Goal: Ask a question

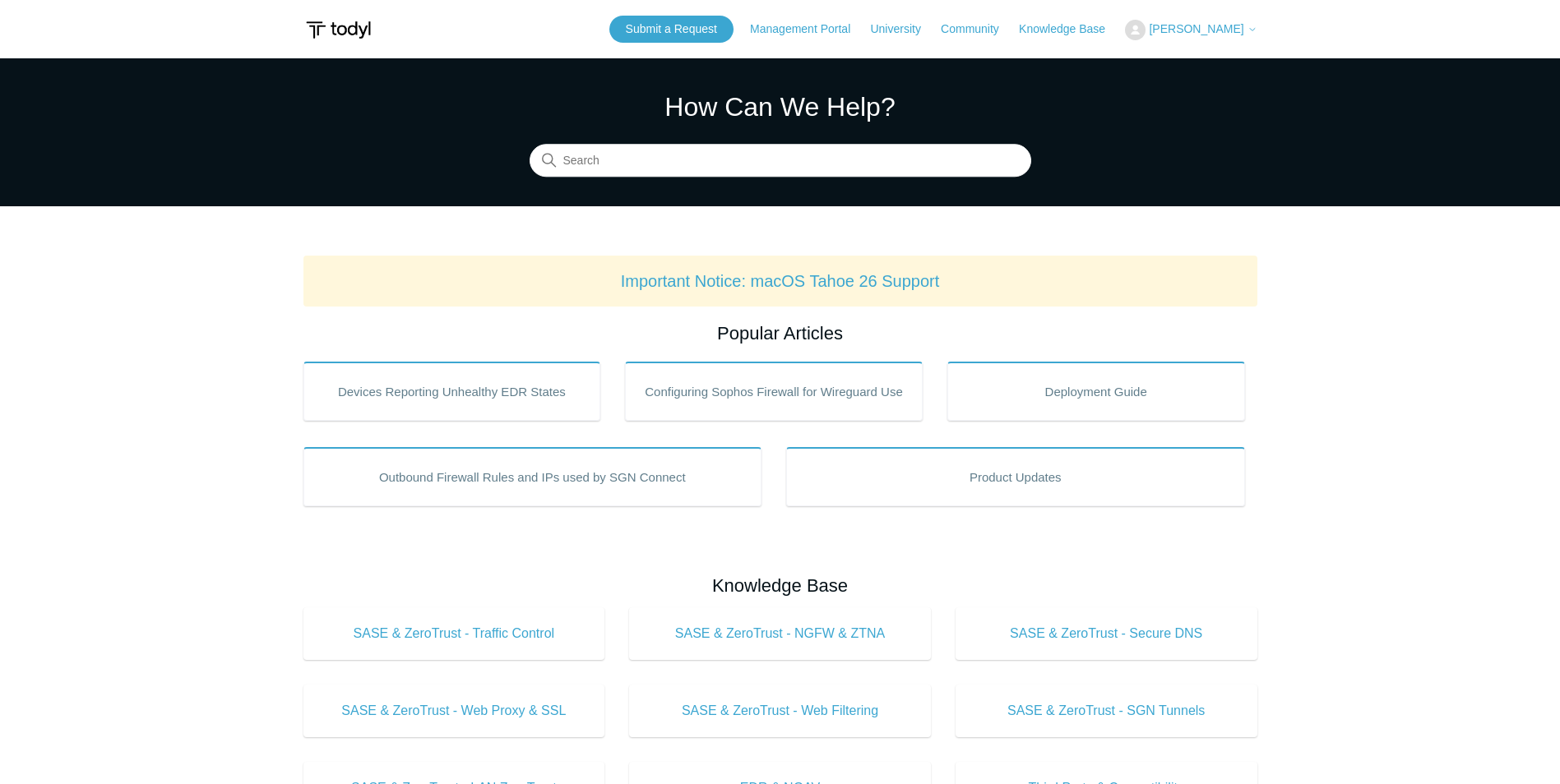
click at [1206, 26] on span "[PERSON_NAME]" at bounding box center [1196, 28] width 95 height 13
click at [1230, 70] on link "My Support Requests" at bounding box center [1206, 63] width 160 height 28
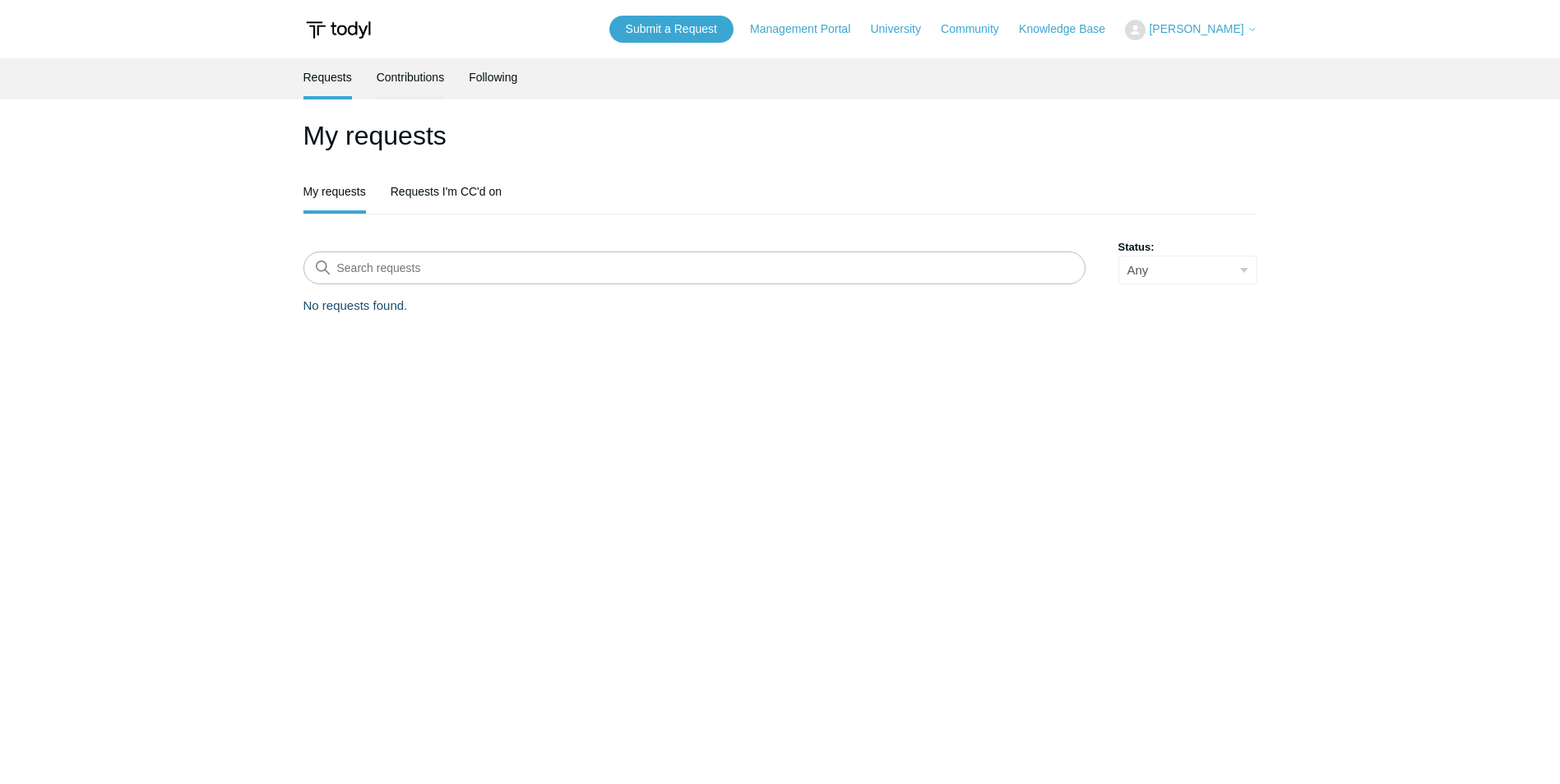
click at [411, 70] on link "Contributions" at bounding box center [411, 75] width 68 height 34
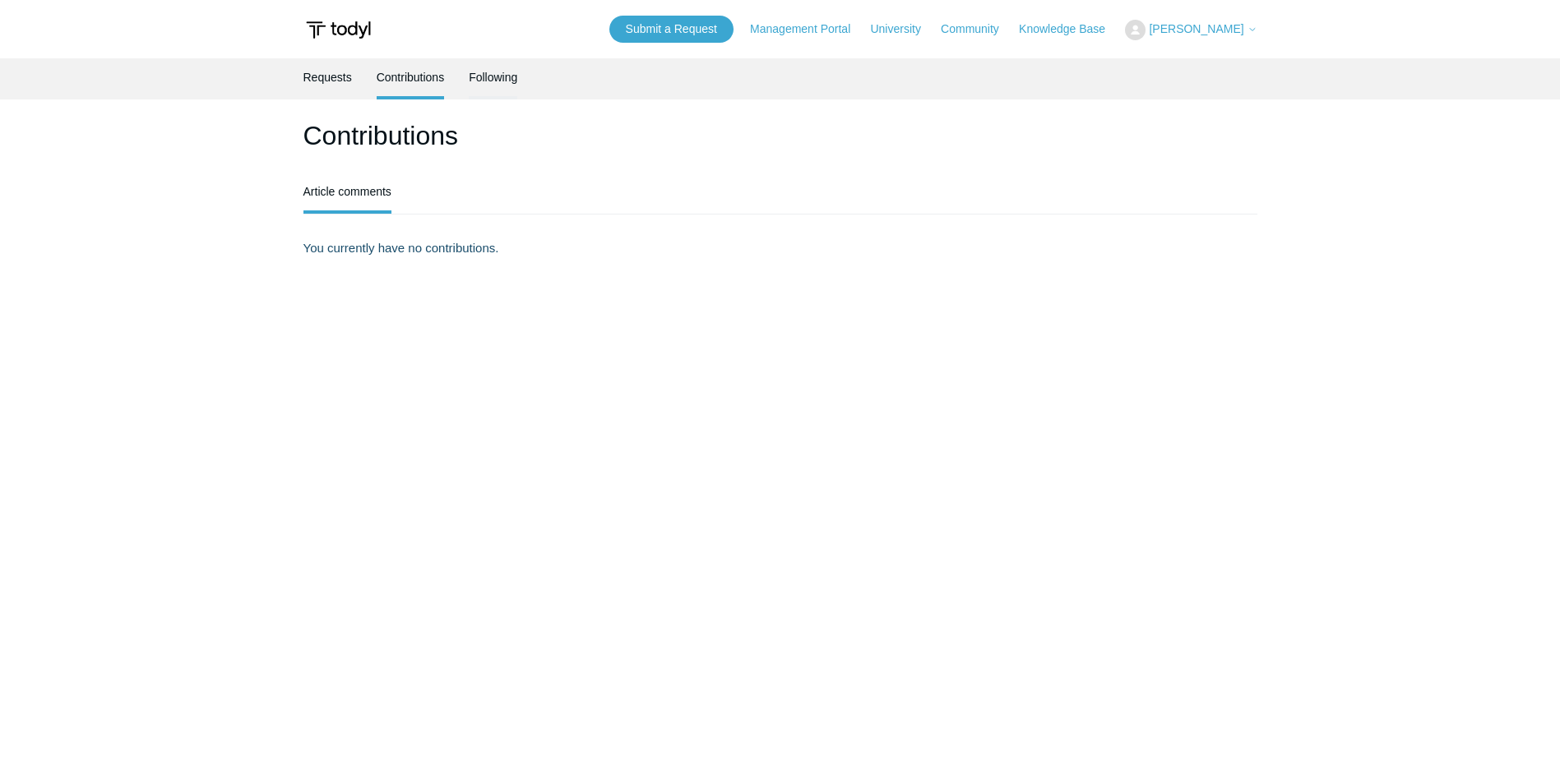
click at [488, 75] on link "Following" at bounding box center [493, 75] width 49 height 34
click at [338, 71] on link "Requests" at bounding box center [328, 75] width 49 height 34
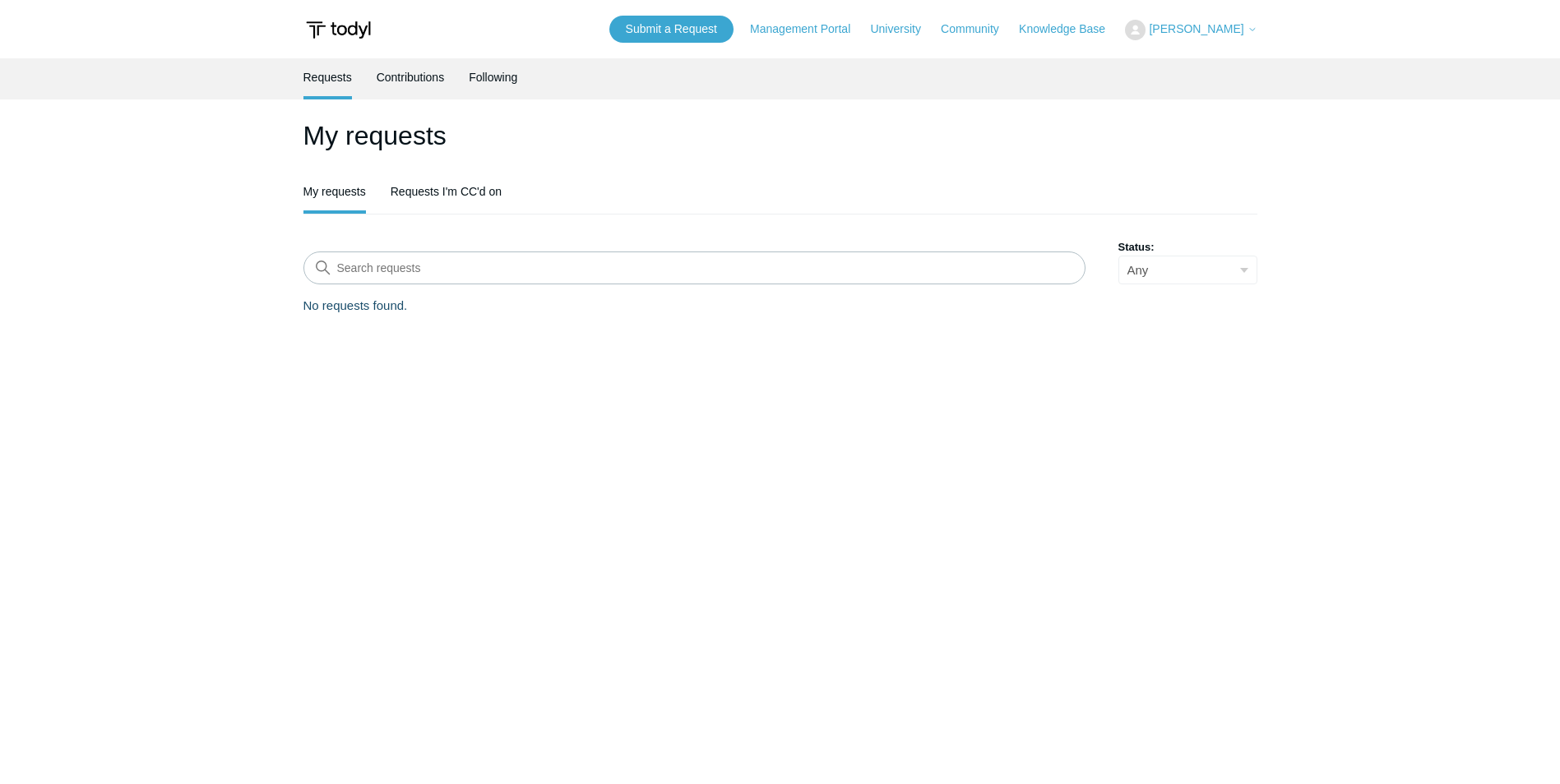
click at [1198, 30] on span "[PERSON_NAME]" at bounding box center [1196, 28] width 95 height 13
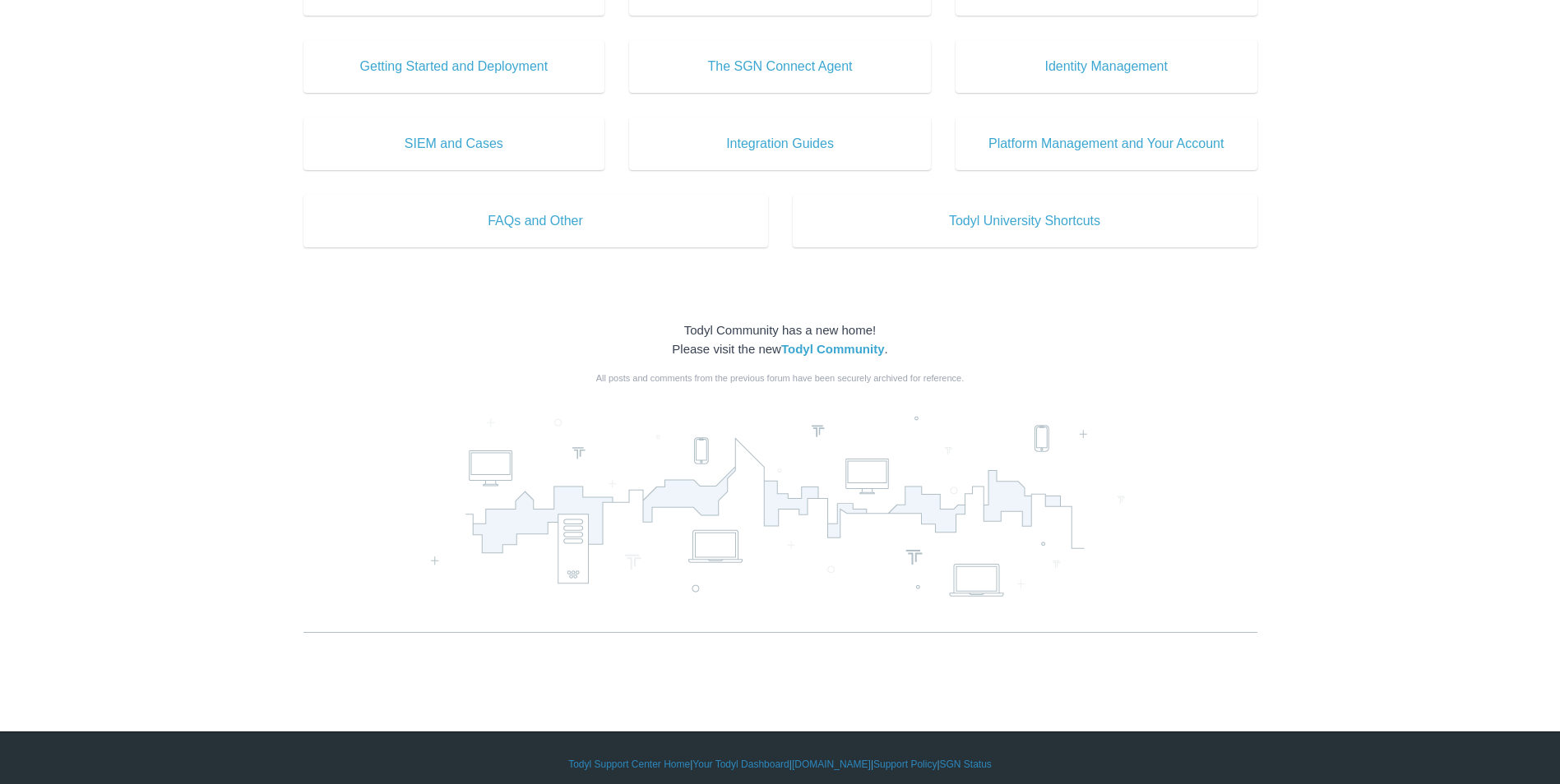
scroll to position [811, 0]
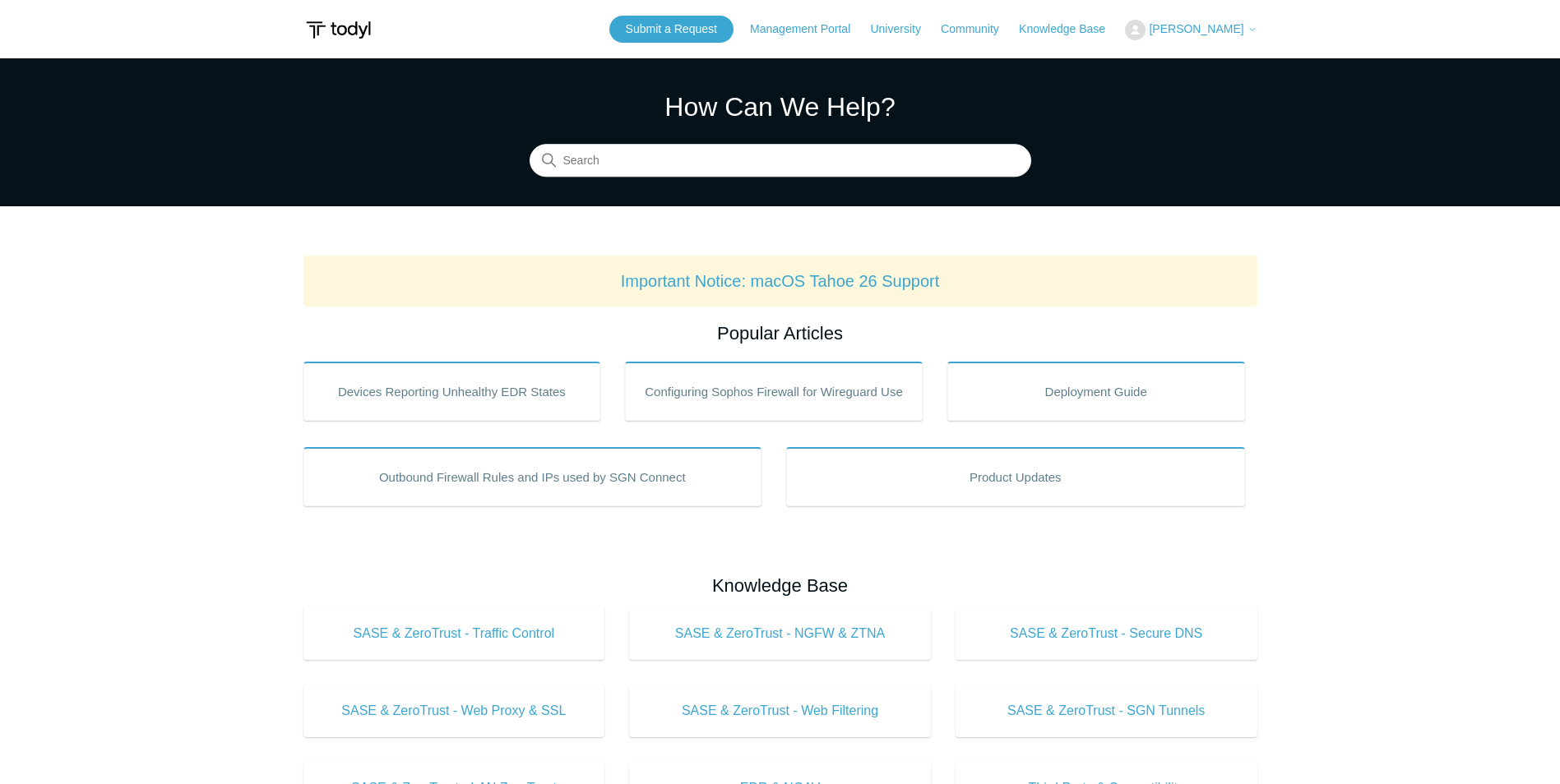
click at [1228, 30] on span "[PERSON_NAME]" at bounding box center [1196, 28] width 95 height 13
click at [1231, 61] on link "My Support Requests" at bounding box center [1206, 63] width 160 height 28
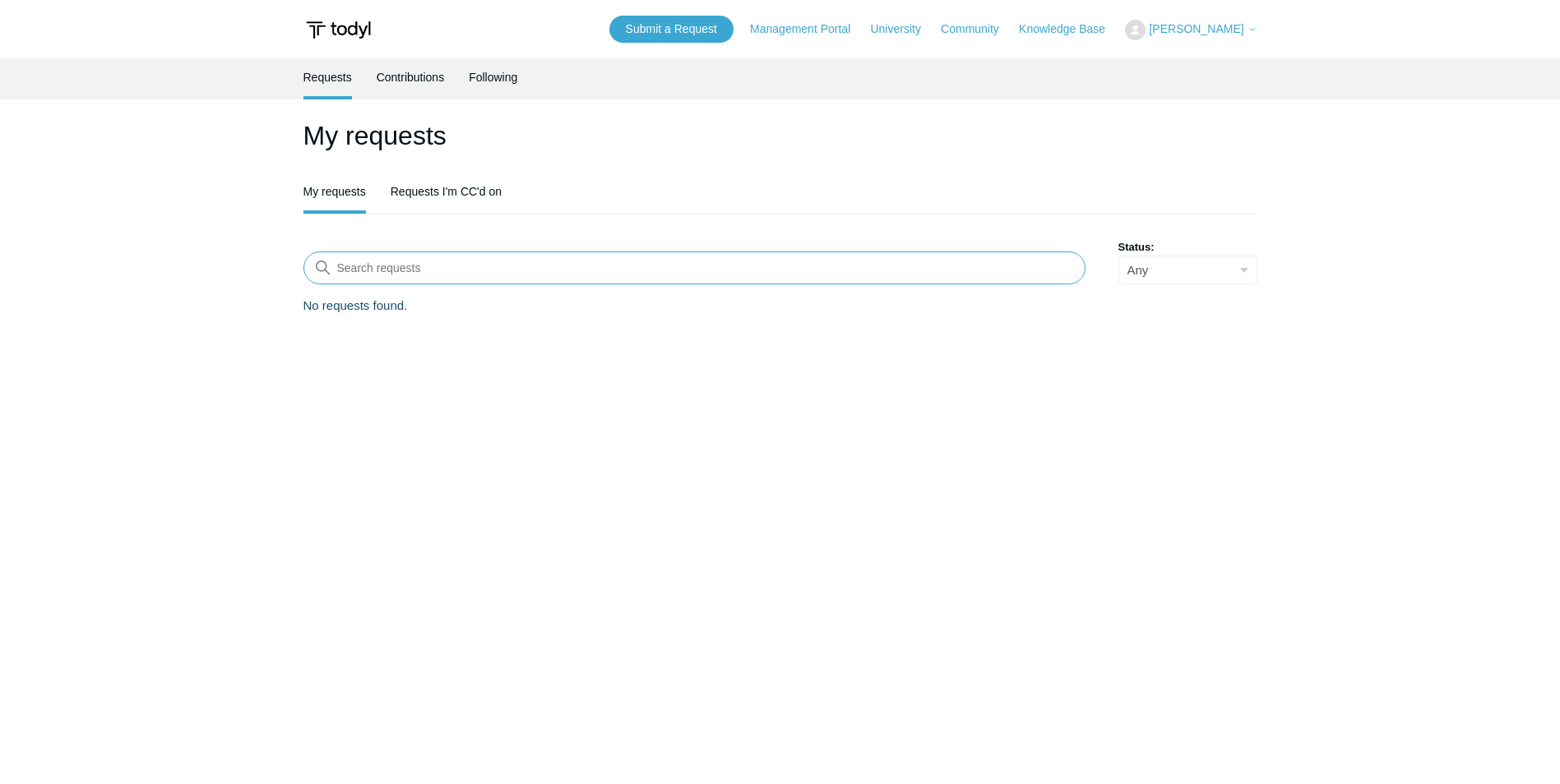
click at [396, 256] on input "Search requests" at bounding box center [695, 268] width 782 height 33
click at [707, 21] on link "Submit a Request" at bounding box center [671, 29] width 124 height 27
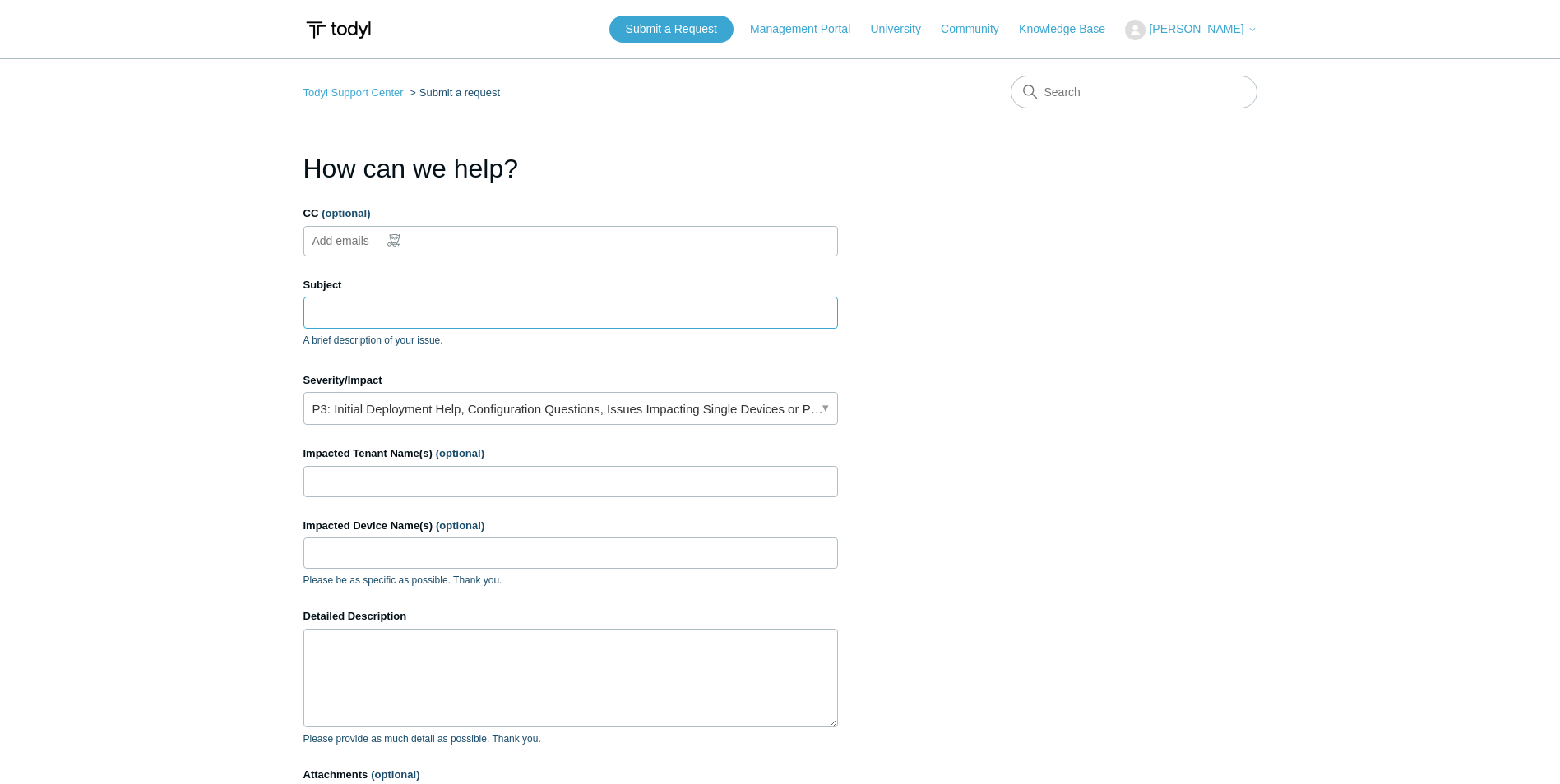
click at [402, 309] on input "Subject" at bounding box center [570, 312] width 534 height 31
click at [824, 408] on link "P3: Initial Deployment Help, Configuration Questions, Issues Impacting Single D…" at bounding box center [570, 409] width 534 height 33
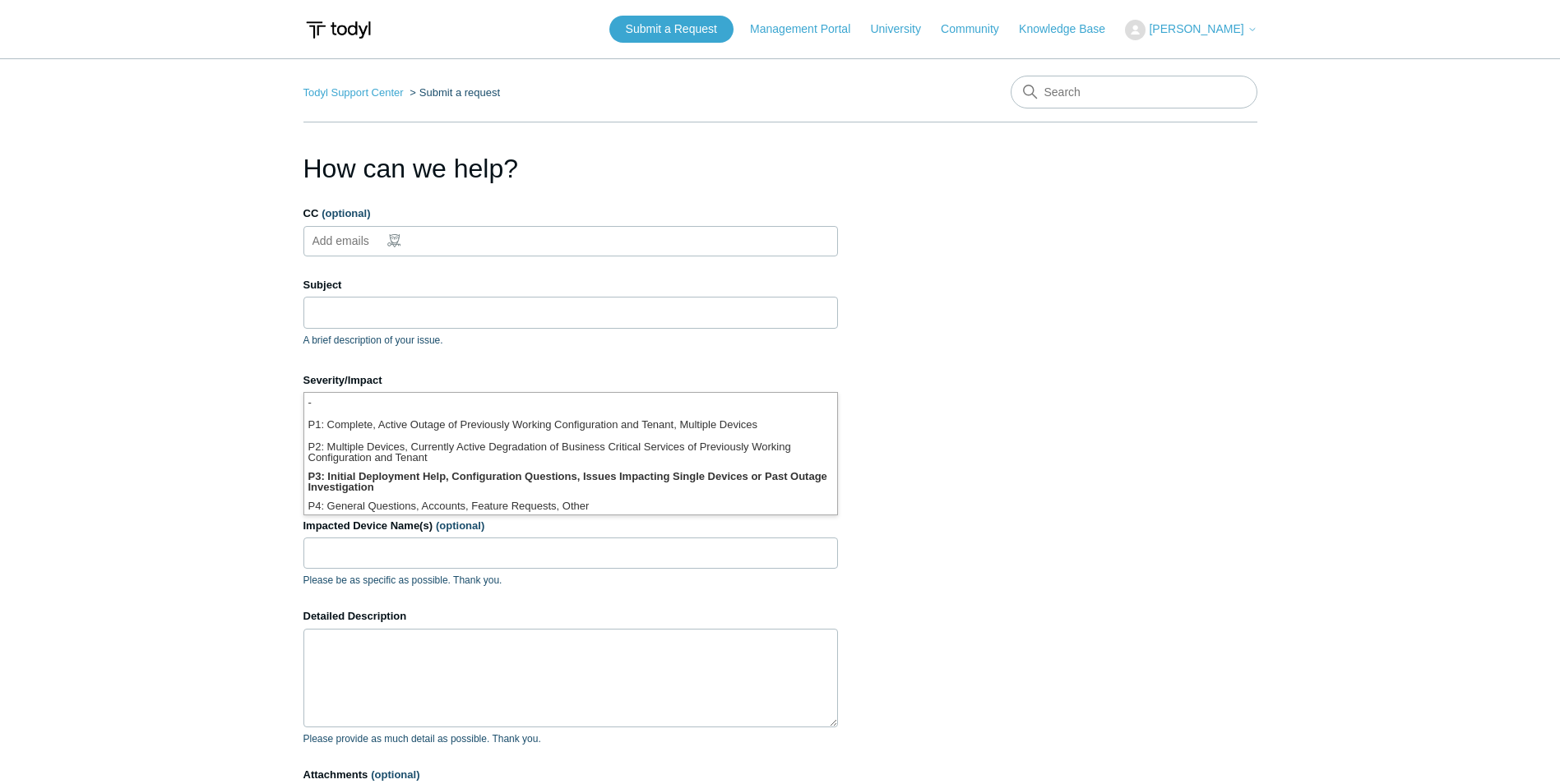
scroll to position [4, 0]
click at [993, 354] on section "How can we help? CC (optional) Add emails Subject A brief description of your i…" at bounding box center [780, 526] width 954 height 757
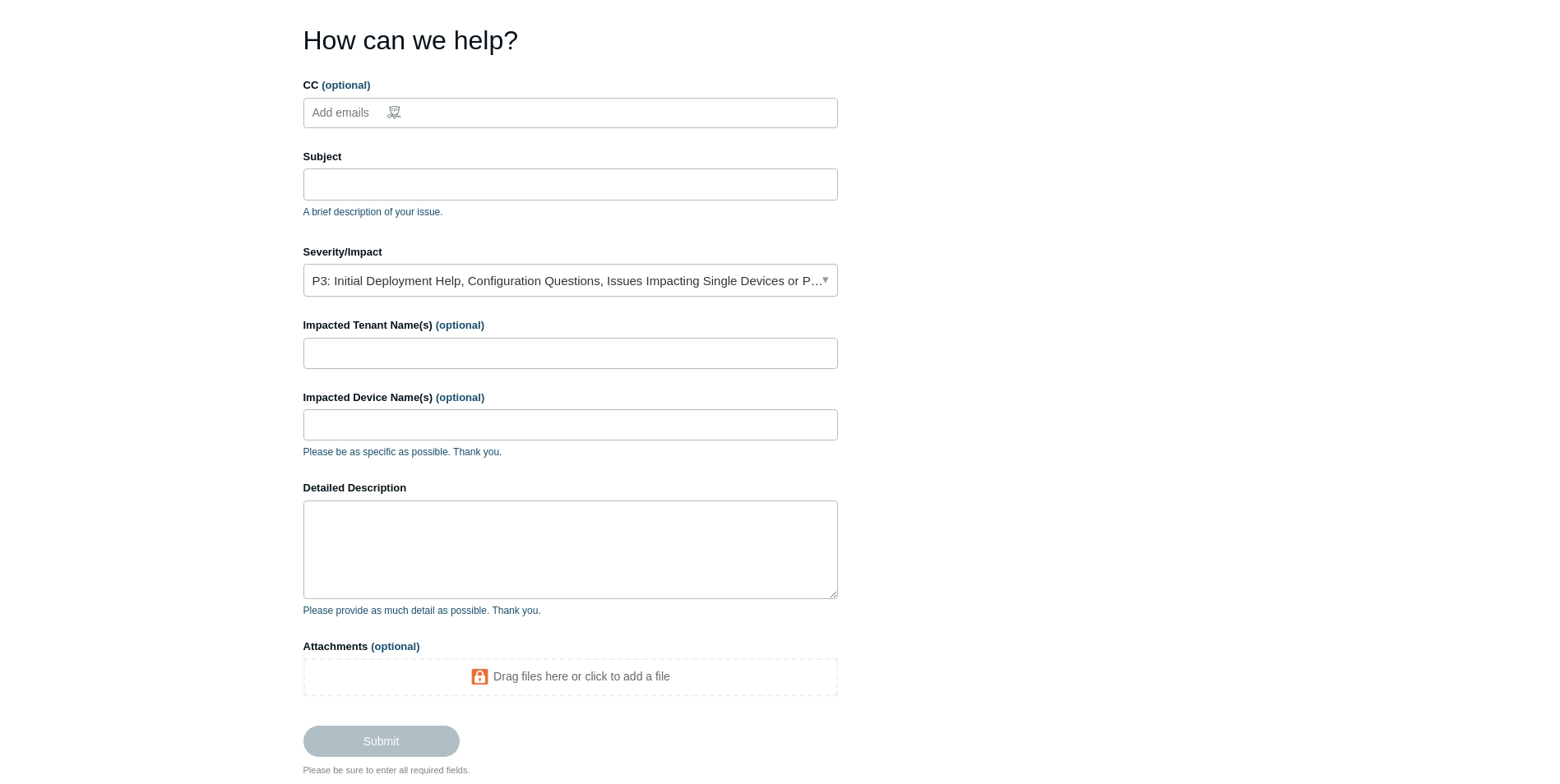
scroll to position [0, 0]
